Goal: Task Accomplishment & Management: Use online tool/utility

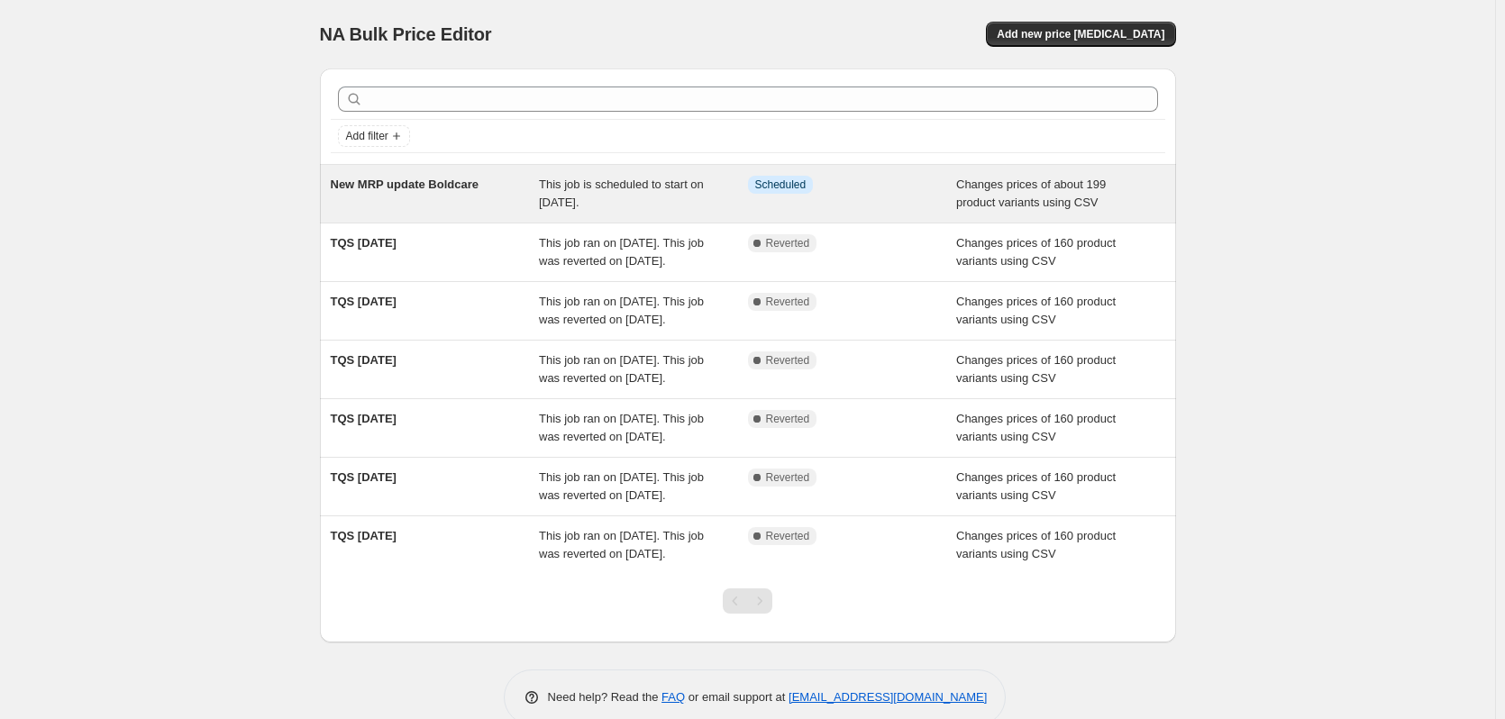
click at [907, 183] on div "Info Scheduled" at bounding box center [839, 185] width 182 height 18
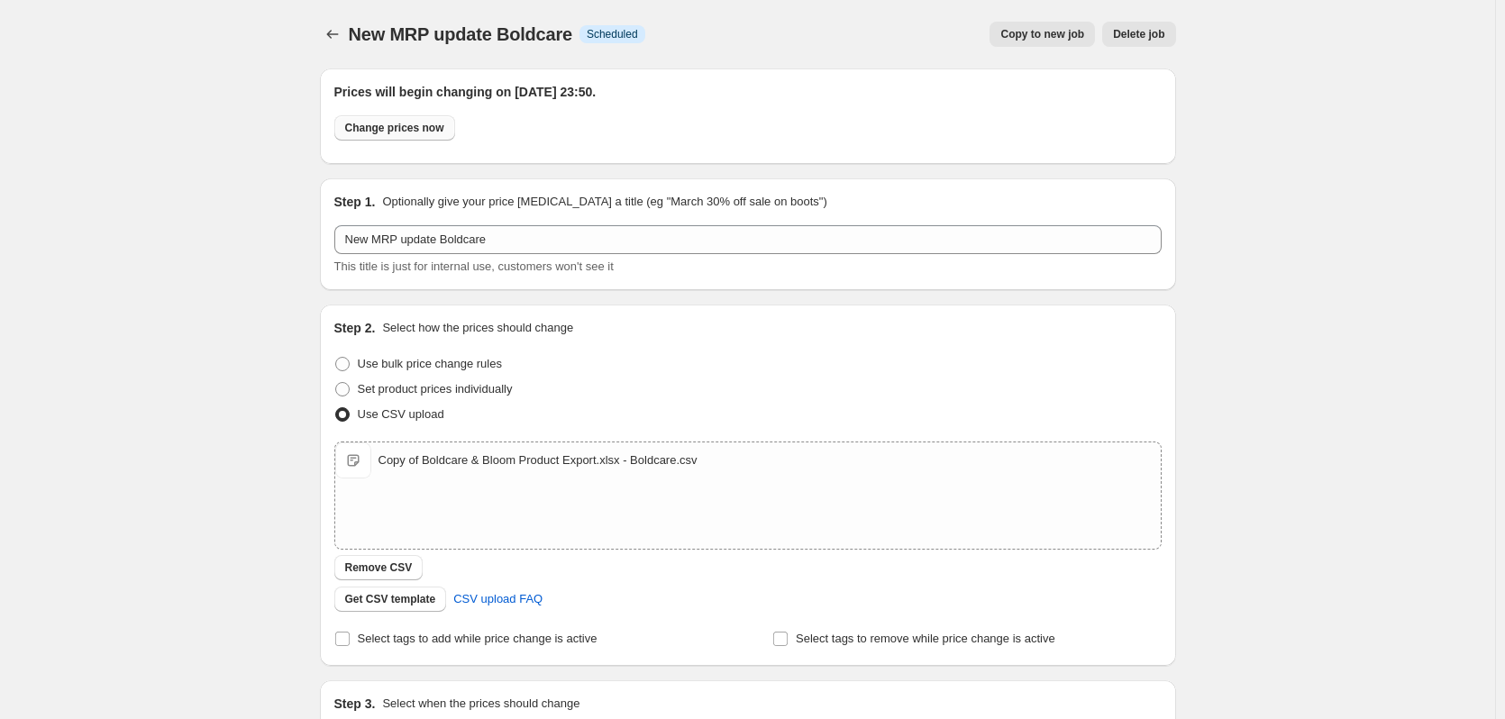
click at [401, 135] on button "Change prices now" at bounding box center [394, 127] width 121 height 25
radio input "true"
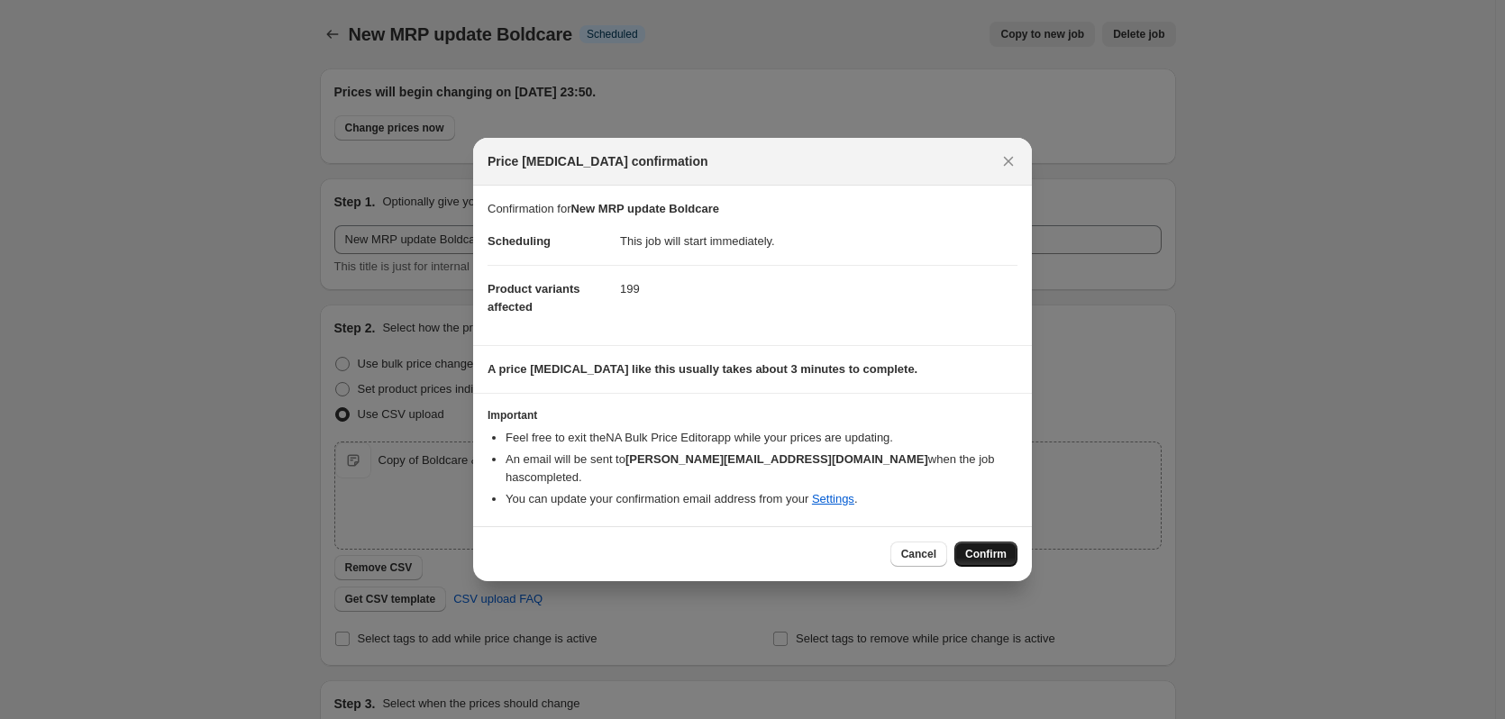
click at [986, 548] on span "Confirm" at bounding box center [985, 554] width 41 height 14
